Goal: Task Accomplishment & Management: Complete application form

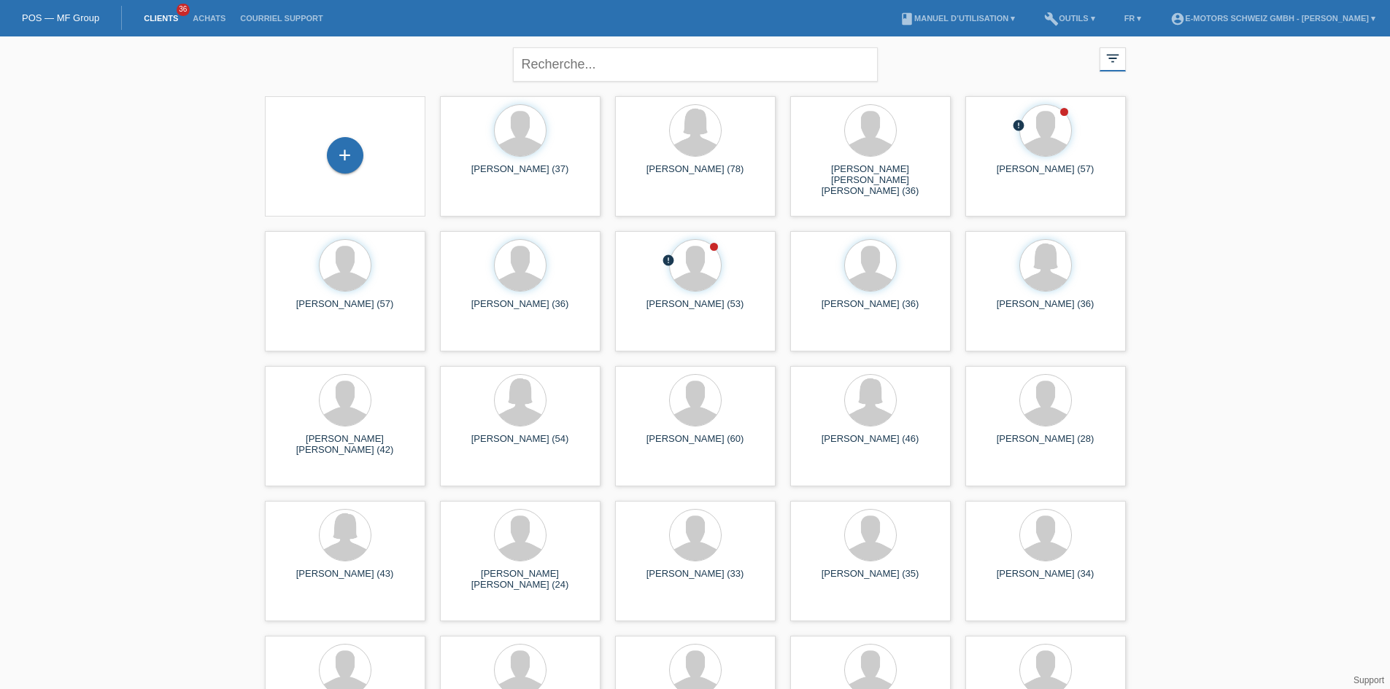
click at [1117, 13] on li "FR ▾" at bounding box center [1133, 18] width 32 height 37
click at [1117, 15] on link "FR ▾" at bounding box center [1133, 18] width 32 height 9
click at [1079, 25] on span "Deutsch" at bounding box center [1072, 34] width 39 height 18
click at [345, 147] on div "+" at bounding box center [345, 155] width 35 height 25
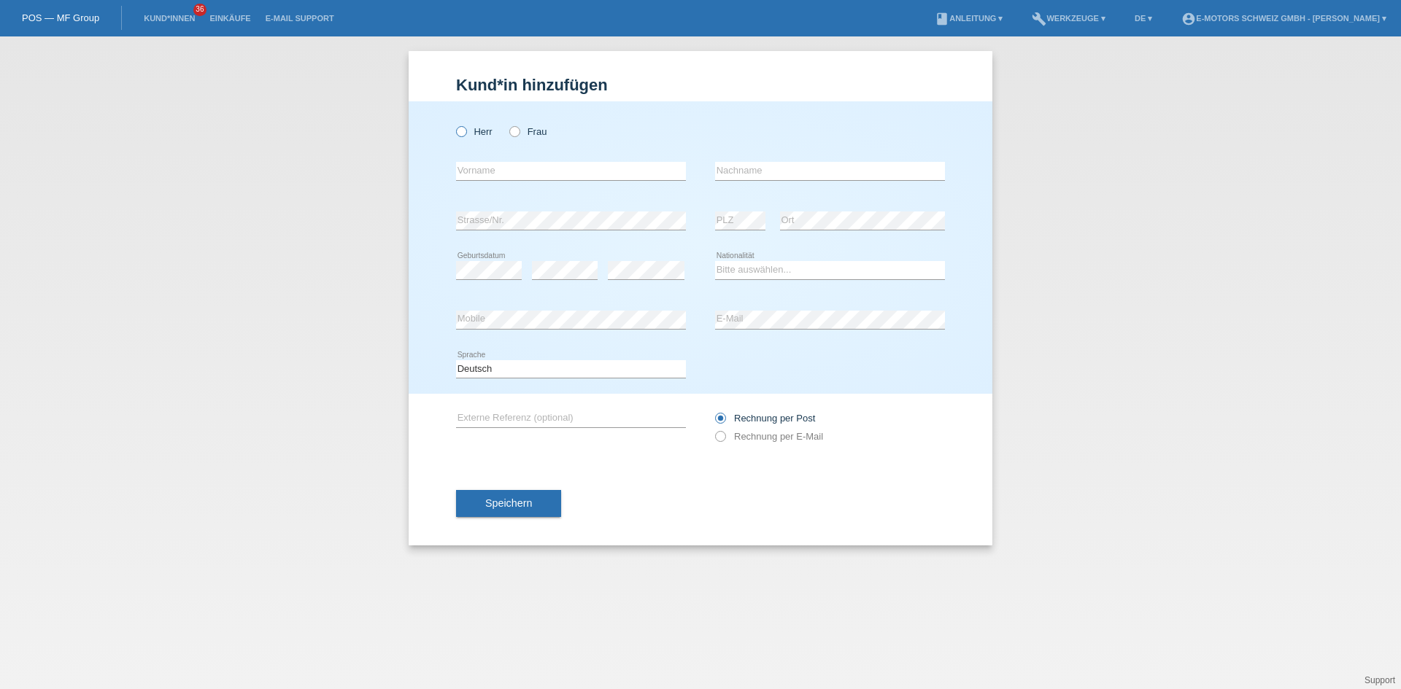
click at [466, 128] on label "Herr" at bounding box center [474, 131] width 36 height 11
click at [465, 128] on input "Herr" at bounding box center [460, 130] width 9 height 9
radio input "true"
